Goal: Communication & Community: Connect with others

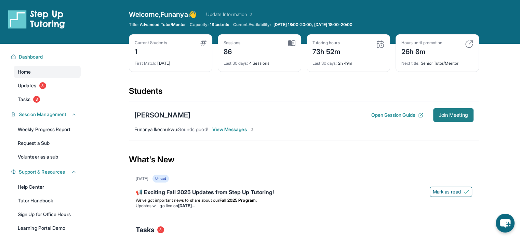
click at [445, 117] on span "Join Meeting" at bounding box center [453, 115] width 29 height 4
click at [238, 131] on span "View Messages" at bounding box center [233, 129] width 43 height 7
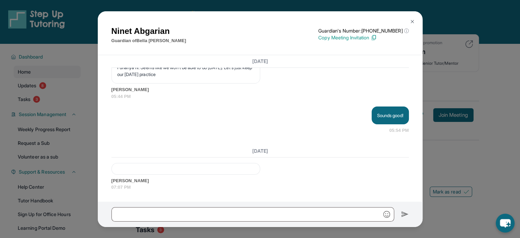
scroll to position [5279, 0]
click at [151, 163] on div at bounding box center [185, 169] width 149 height 12
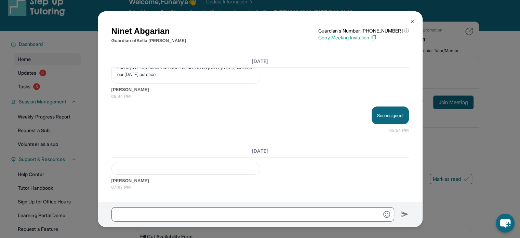
scroll to position [14, 0]
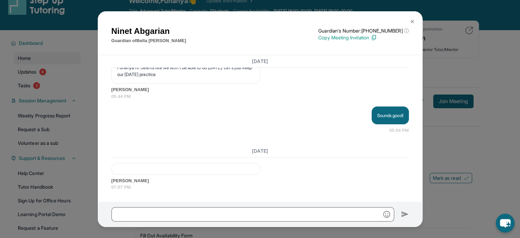
click at [148, 177] on span "[PERSON_NAME]" at bounding box center [259, 180] width 297 height 7
click at [145, 163] on div at bounding box center [185, 169] width 149 height 12
click at [415, 19] on button at bounding box center [412, 22] width 14 height 14
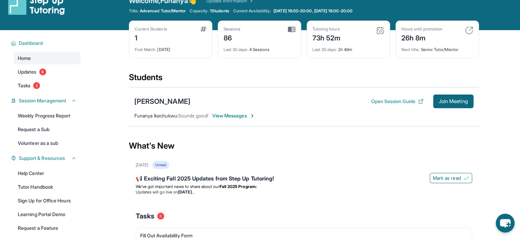
click at [248, 115] on span "View Messages" at bounding box center [233, 115] width 43 height 7
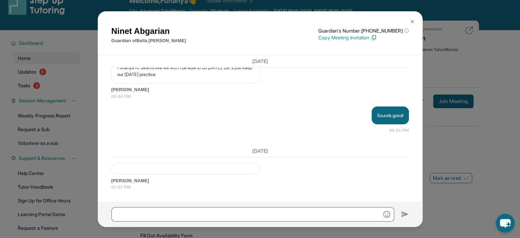
scroll to position [5279, 0]
